Goal: Task Accomplishment & Management: Complete application form

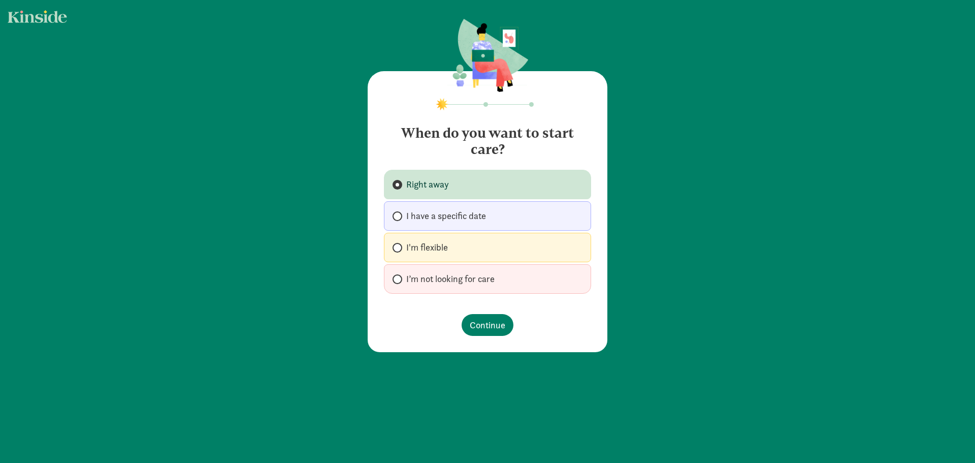
click at [550, 218] on label "I have a specific date" at bounding box center [487, 215] width 207 height 29
click at [399, 218] on input "I have a specific date" at bounding box center [396, 216] width 7 height 7
radio input "true"
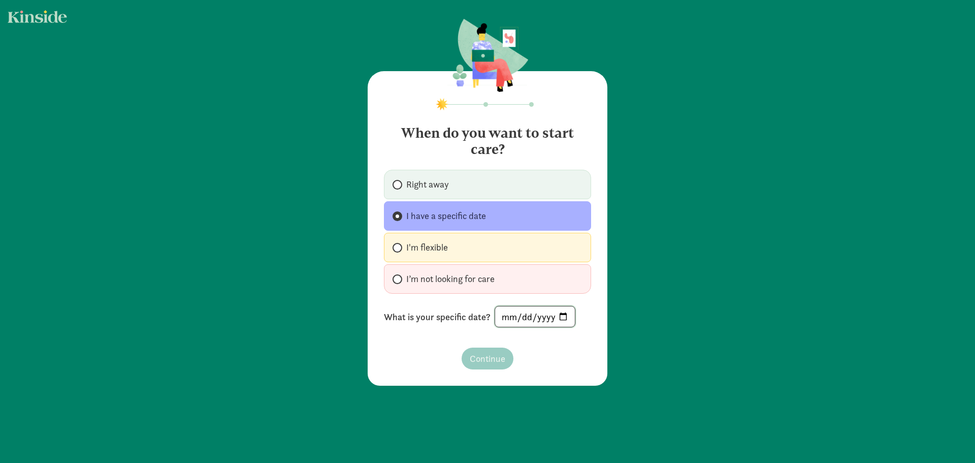
click at [556, 318] on input "date" at bounding box center [535, 316] width 80 height 20
type input "[DATE]"
click at [496, 363] on span "Continue" at bounding box center [488, 358] width 36 height 14
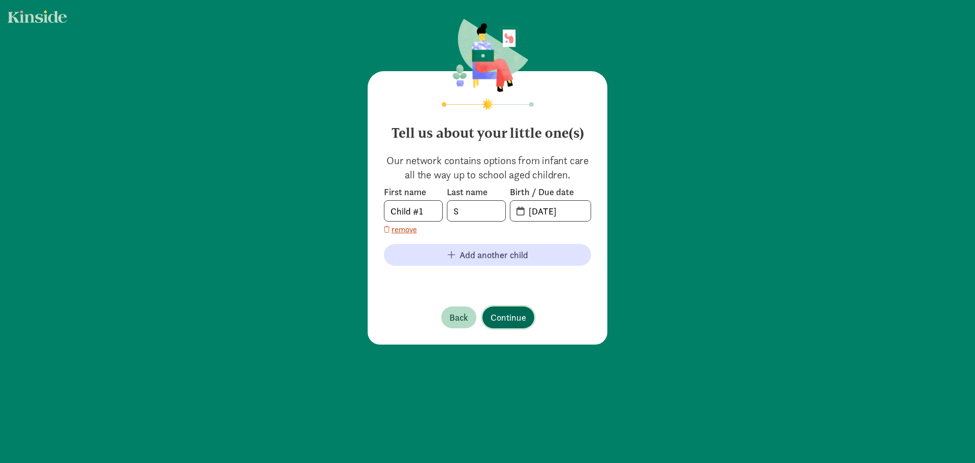
click at [510, 312] on span "Continue" at bounding box center [509, 317] width 36 height 14
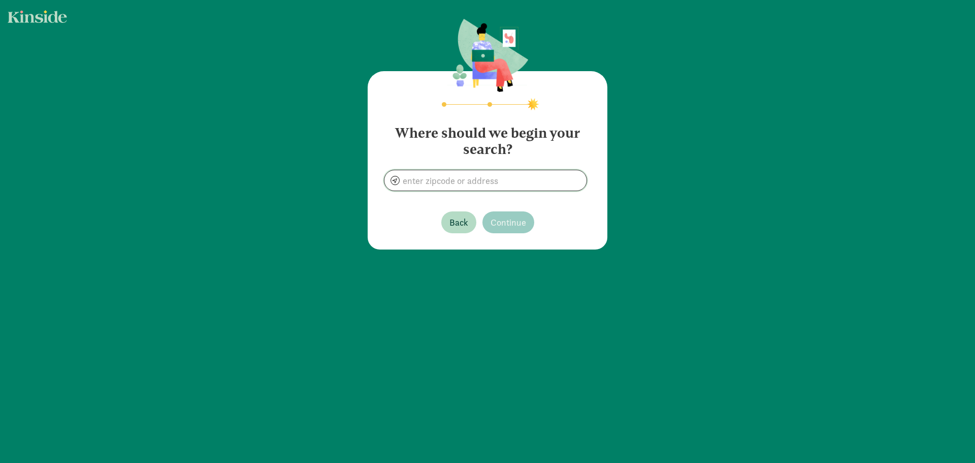
click at [508, 186] on input at bounding box center [485, 180] width 202 height 20
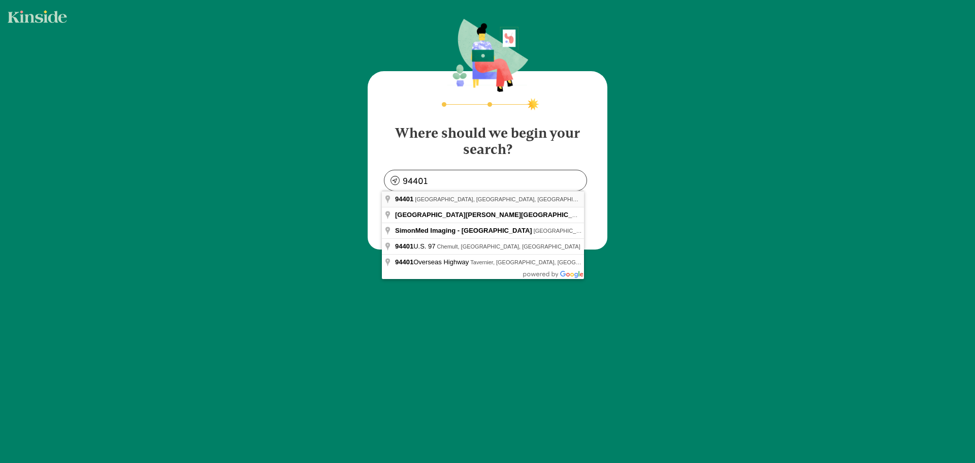
type input "[GEOGRAPHIC_DATA], [GEOGRAPHIC_DATA]"
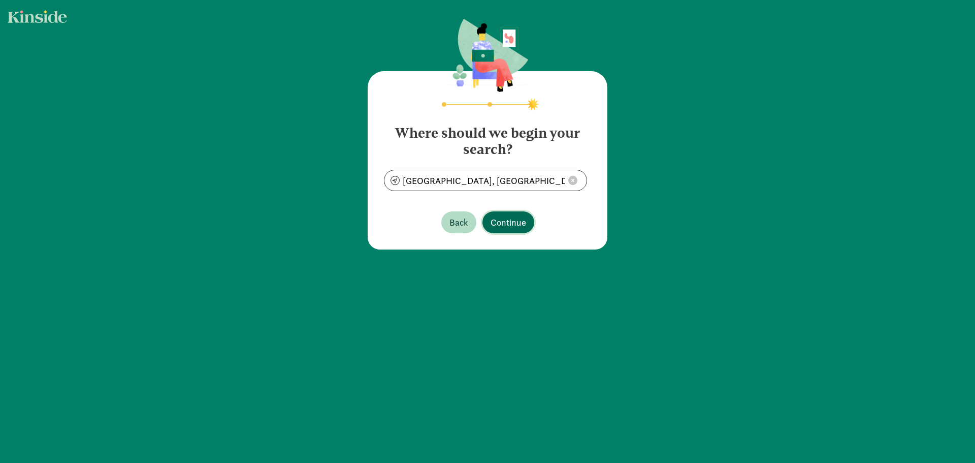
click at [509, 229] on span "Continue" at bounding box center [509, 222] width 36 height 14
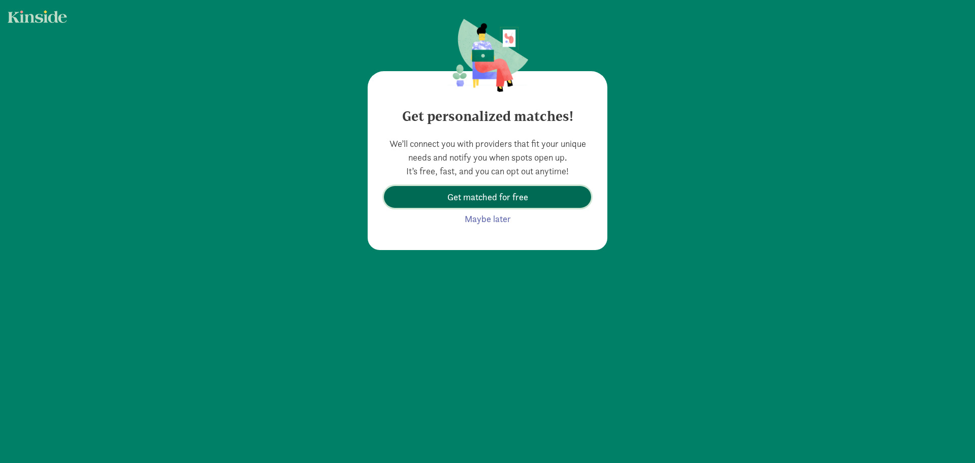
click at [499, 195] on span "Get matched for free" at bounding box center [487, 197] width 81 height 14
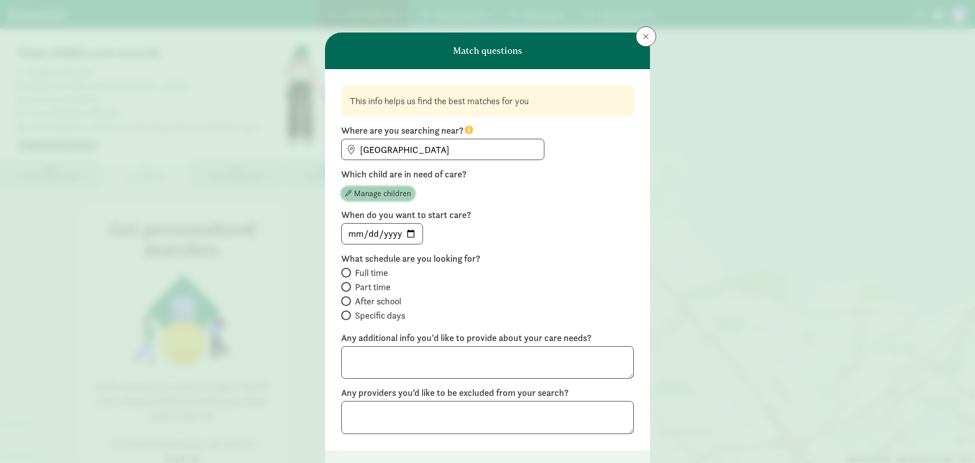
click at [386, 194] on span "Manage children" at bounding box center [382, 193] width 57 height 12
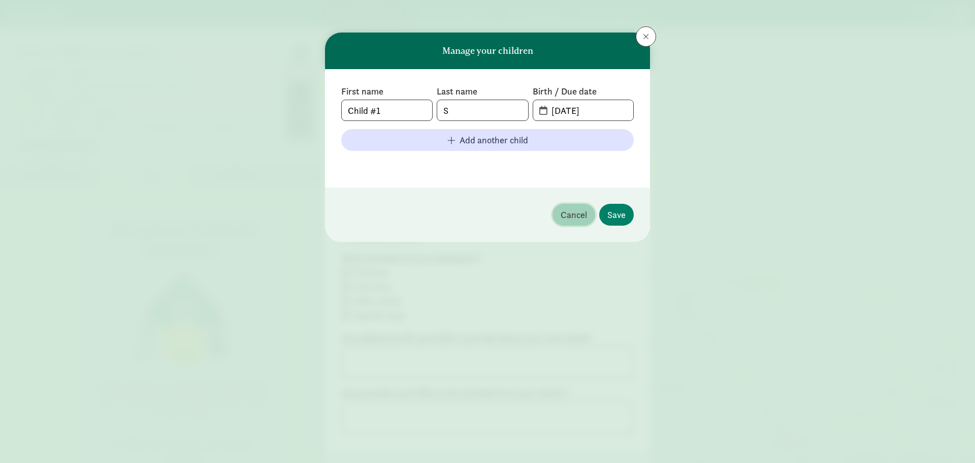
click at [562, 216] on span "Cancel" at bounding box center [574, 215] width 26 height 14
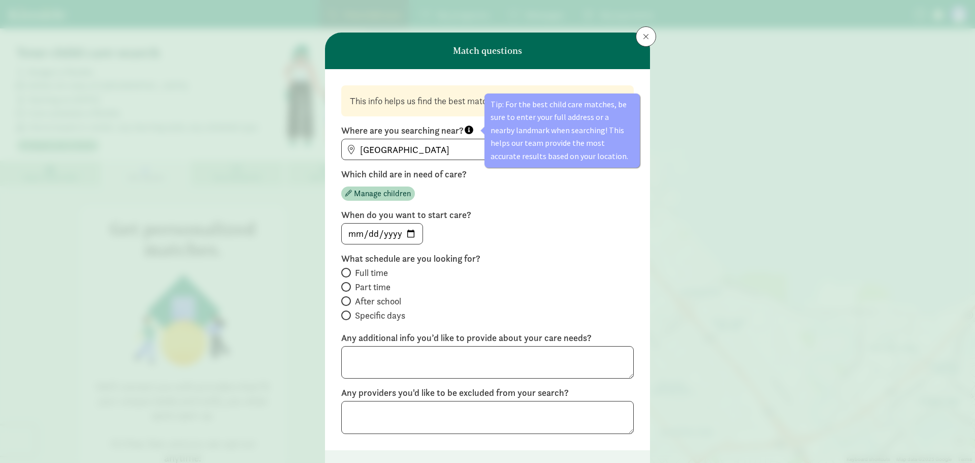
click at [589, 195] on div "Manage children" at bounding box center [487, 191] width 292 height 18
click at [460, 146] on input "[GEOGRAPHIC_DATA]" at bounding box center [443, 149] width 202 height 20
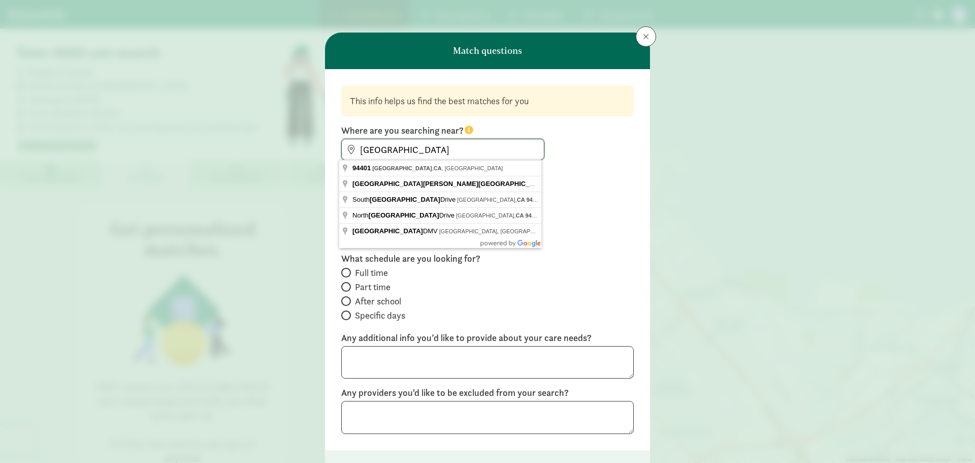
drag, startPoint x: 466, startPoint y: 151, endPoint x: 272, endPoint y: 143, distance: 193.6
click at [272, 143] on div "Match questions This info helps us find the best matches for you Where are you …" at bounding box center [487, 231] width 975 height 463
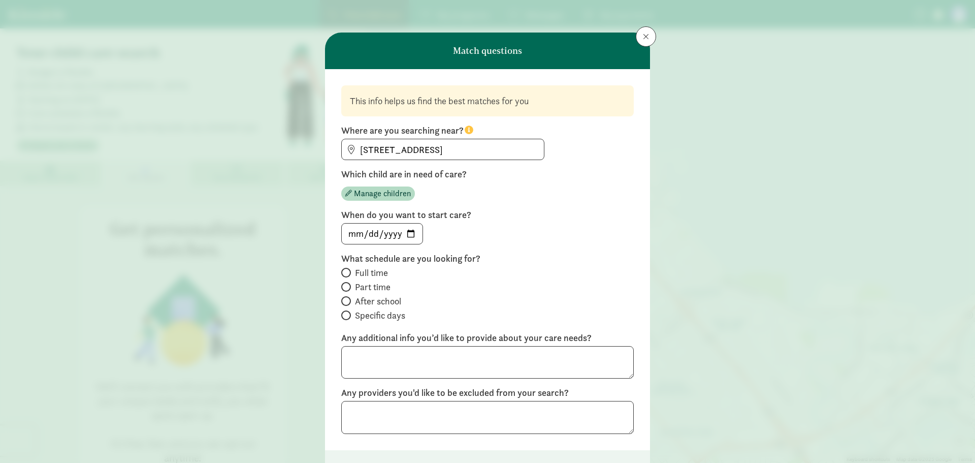
type input "[STREET_ADDRESS]"
click at [373, 273] on span "Full time" at bounding box center [371, 273] width 33 height 12
click at [348, 273] on input "Full time" at bounding box center [344, 272] width 7 height 7
radio input "true"
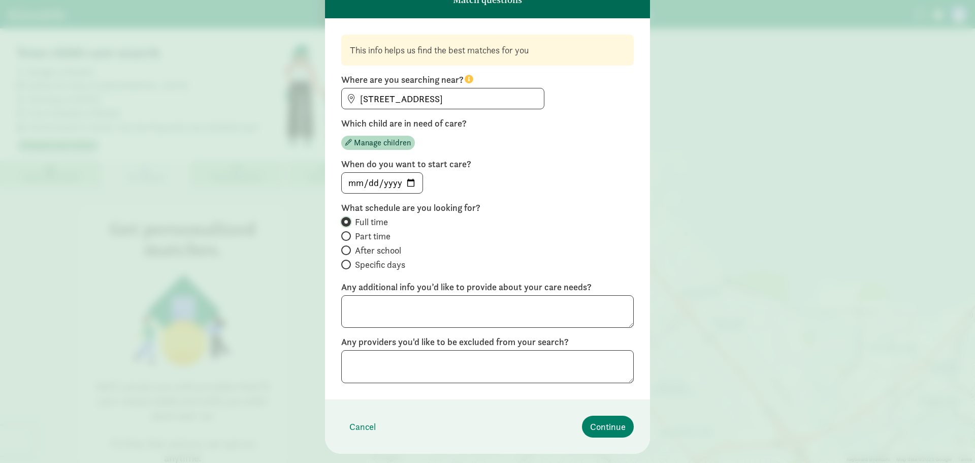
scroll to position [74, 0]
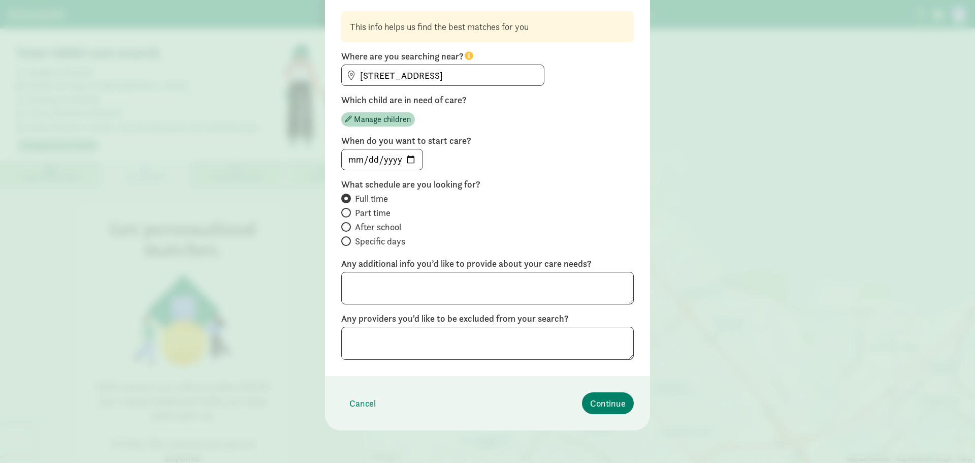
click at [409, 362] on div "This info helps us find the best matches for you Where are you searching near? …" at bounding box center [487, 185] width 325 height 381
click at [412, 353] on textarea at bounding box center [487, 342] width 292 height 33
click at [462, 388] on footer "Cancel Continue" at bounding box center [487, 403] width 325 height 54
click at [607, 404] on span "Continue" at bounding box center [608, 403] width 36 height 14
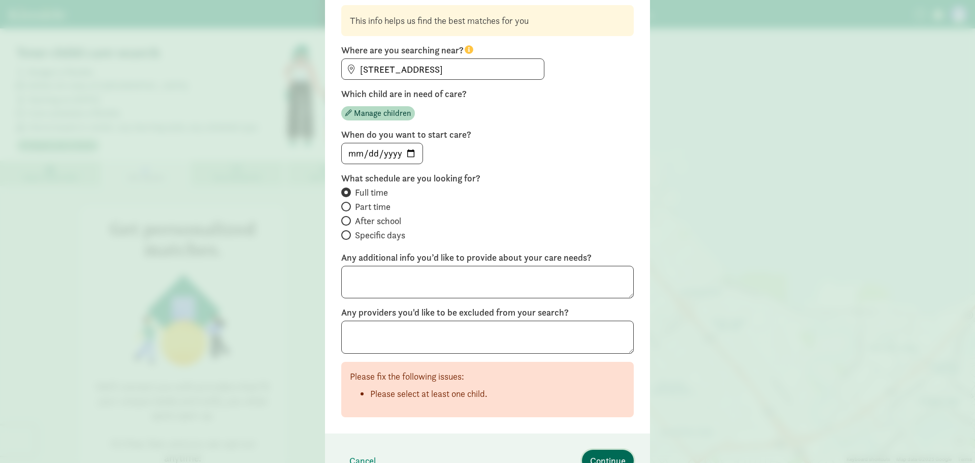
scroll to position [0, 0]
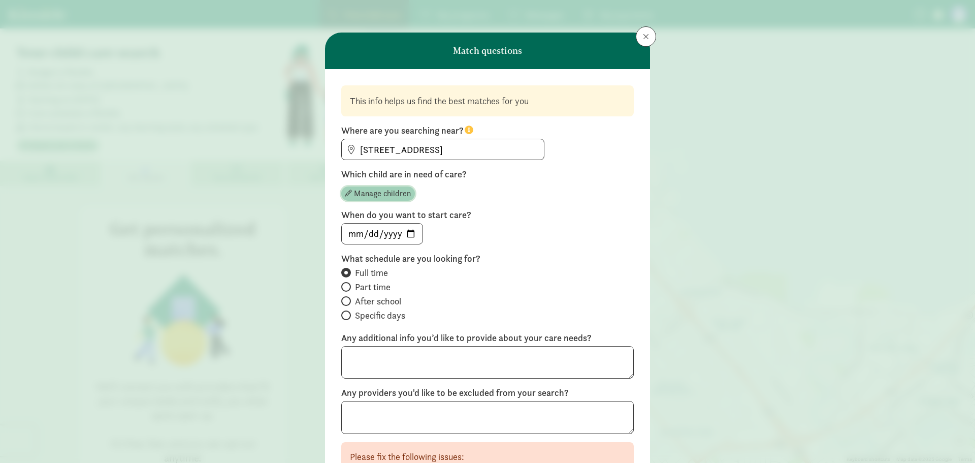
click at [388, 197] on span "Manage children" at bounding box center [382, 193] width 57 height 12
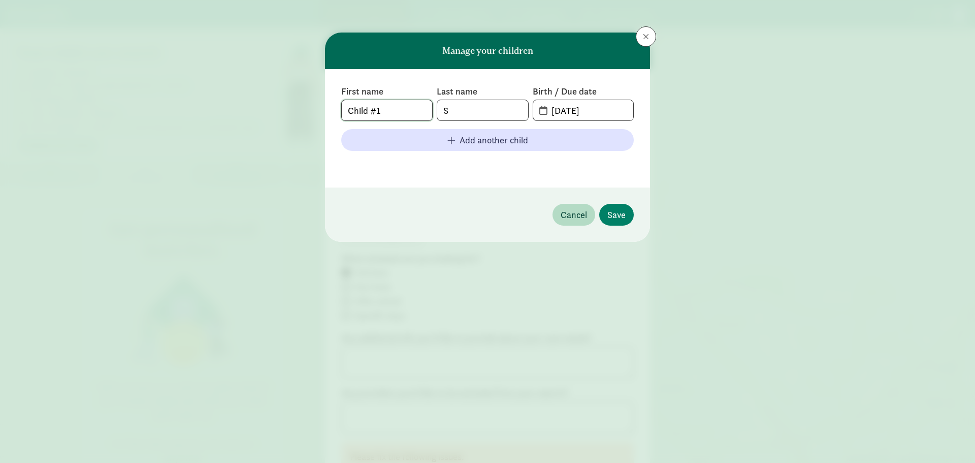
click at [387, 114] on input "Child #1" at bounding box center [387, 110] width 90 height 20
click at [601, 104] on input "[DATE]" at bounding box center [589, 110] width 88 height 20
drag, startPoint x: 609, startPoint y: 113, endPoint x: 544, endPoint y: 110, distance: 65.6
click at [544, 110] on span "[DATE]" at bounding box center [583, 110] width 100 height 20
type input "[DATE]"
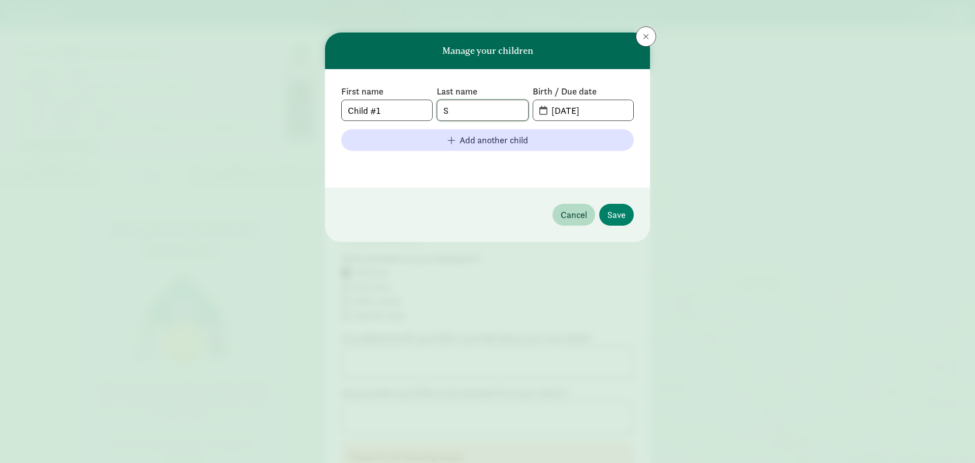
click at [503, 109] on input "S" at bounding box center [482, 110] width 90 height 20
type input "Starr"
click at [624, 210] on span "Save" at bounding box center [616, 215] width 18 height 14
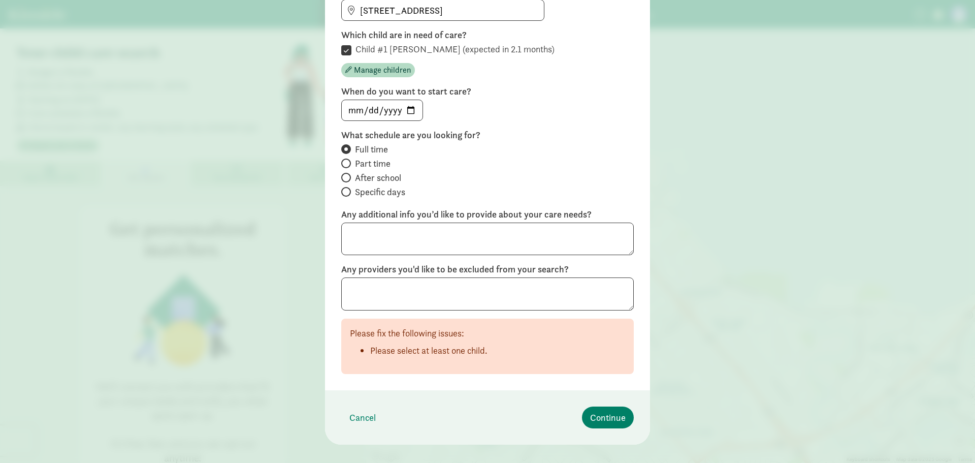
scroll to position [153, 0]
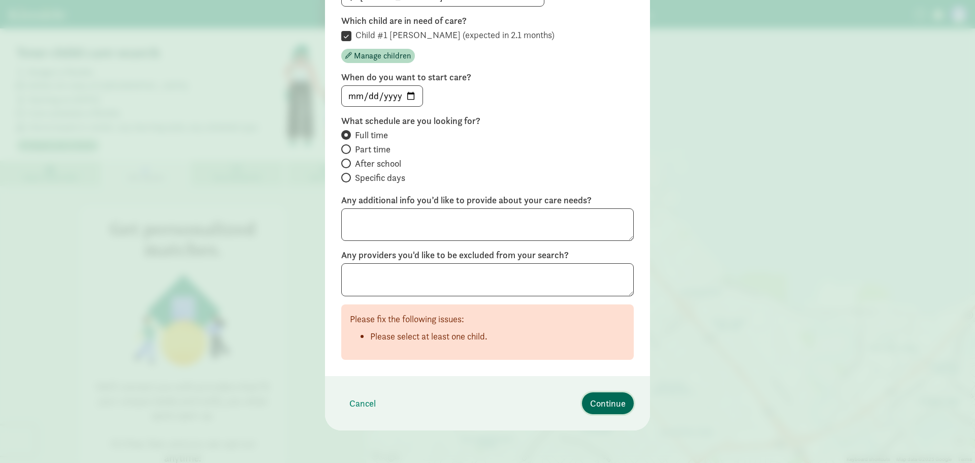
click at [613, 394] on button "Continue" at bounding box center [608, 403] width 52 height 22
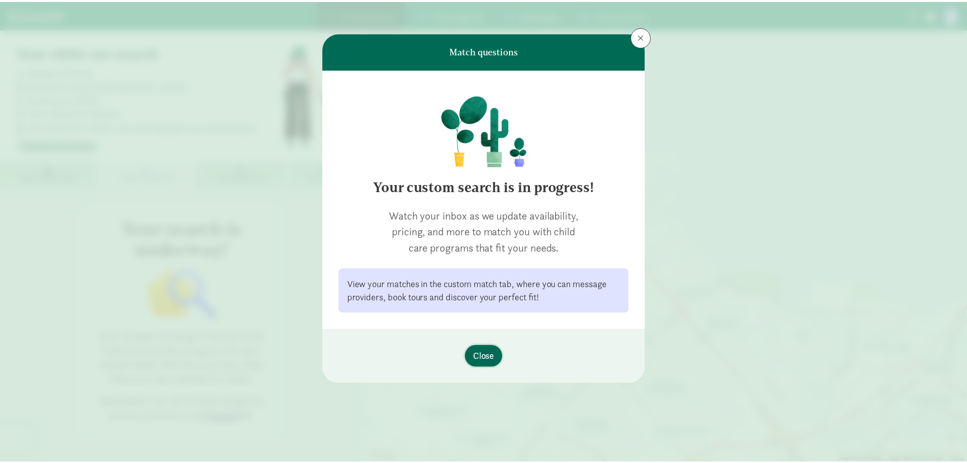
scroll to position [0, 0]
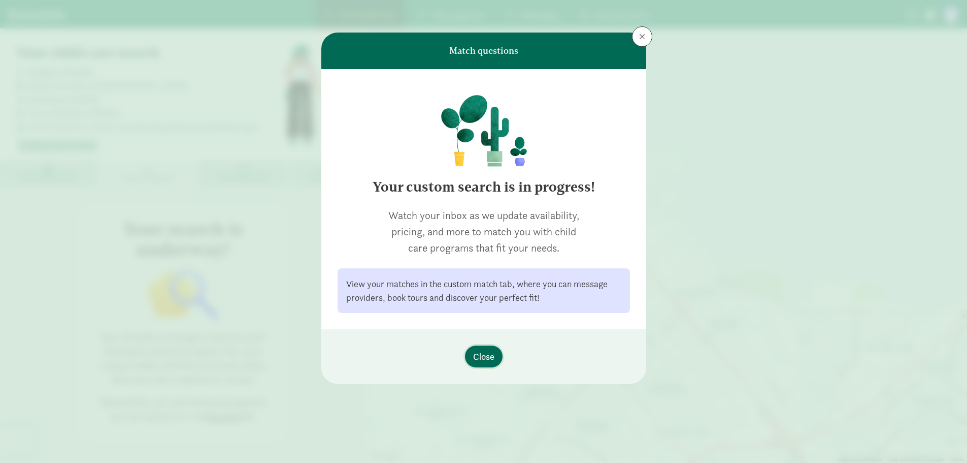
click at [485, 358] on span "Close" at bounding box center [483, 356] width 21 height 14
